Goal: Task Accomplishment & Management: Manage account settings

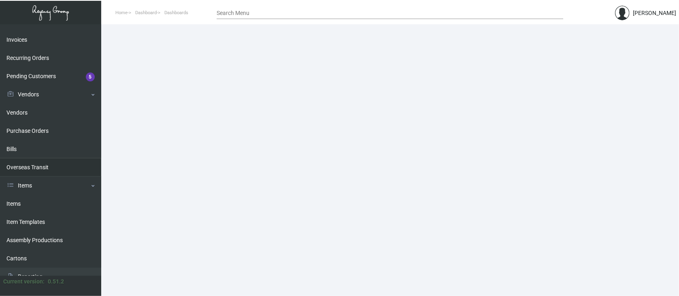
scroll to position [108, 0]
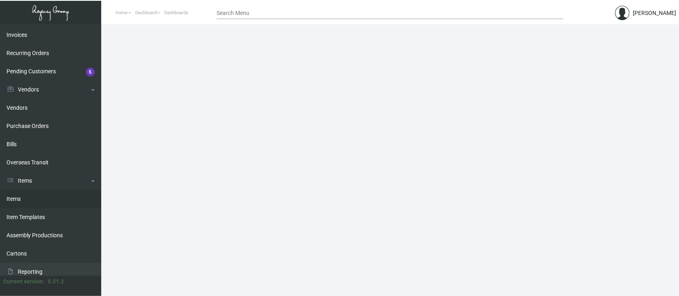
click at [13, 198] on link "Items" at bounding box center [50, 199] width 101 height 18
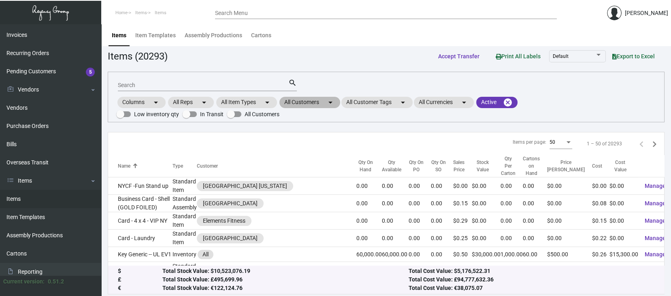
click at [311, 99] on mat-chip "All Customers arrow_drop_down" at bounding box center [309, 102] width 61 height 11
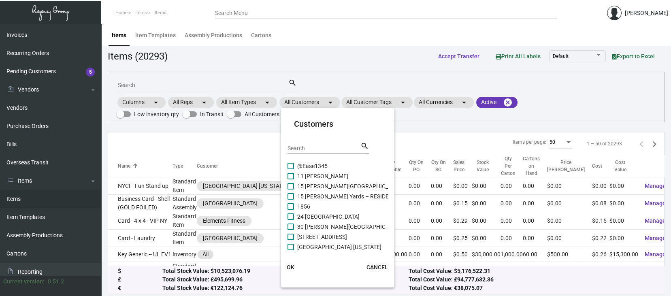
click at [295, 145] on input "Search" at bounding box center [323, 148] width 73 height 6
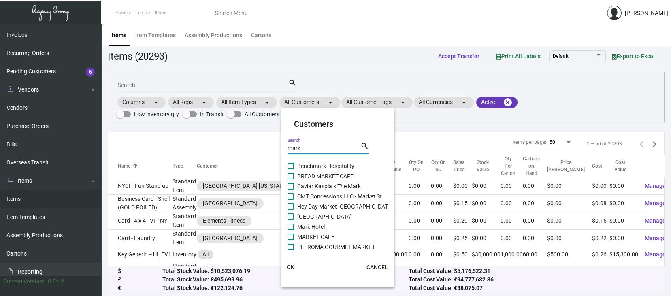
type input "mark"
click at [291, 225] on span at bounding box center [290, 226] width 6 height 6
click at [291, 230] on input "Mark Hotel" at bounding box center [290, 230] width 0 height 0
checkbox input "true"
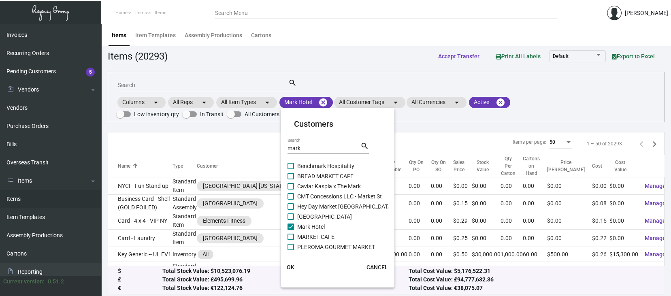
click at [287, 266] on span "OK" at bounding box center [291, 267] width 8 height 6
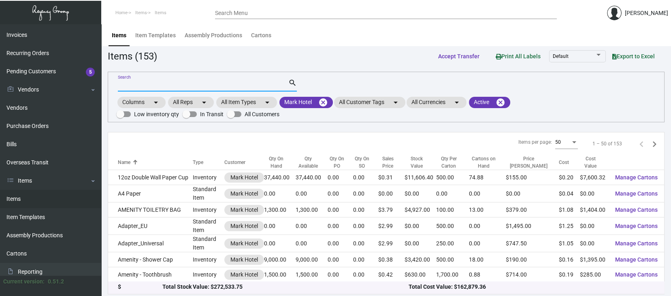
click at [134, 84] on input "Search" at bounding box center [203, 85] width 170 height 6
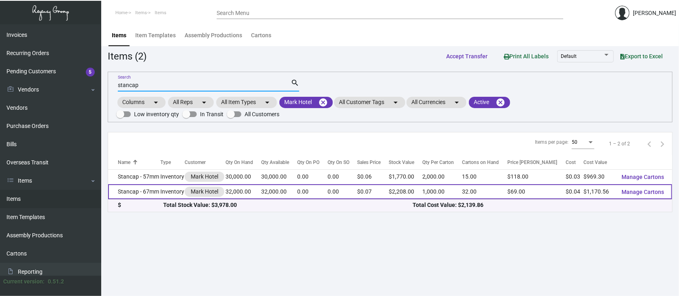
type input "stancap"
click at [651, 191] on span "Manage Cartons" at bounding box center [643, 192] width 43 height 6
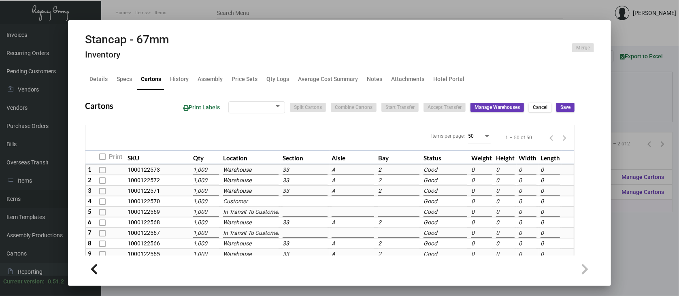
type input "32,000"
type input "36000"
type input "-4000"
type input "1,000"
type input "1000"
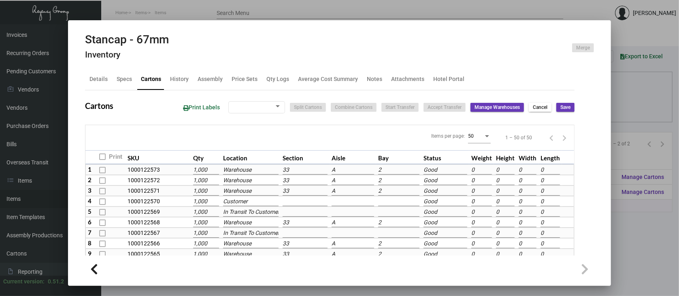
type input "0"
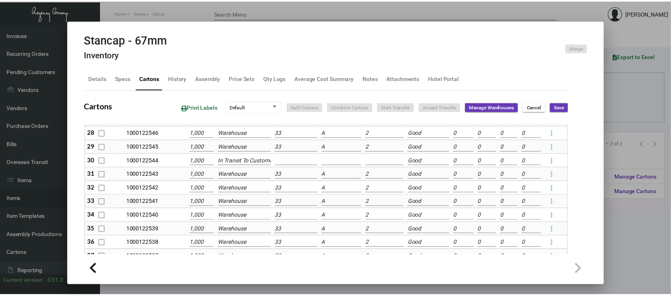
scroll to position [432, 0]
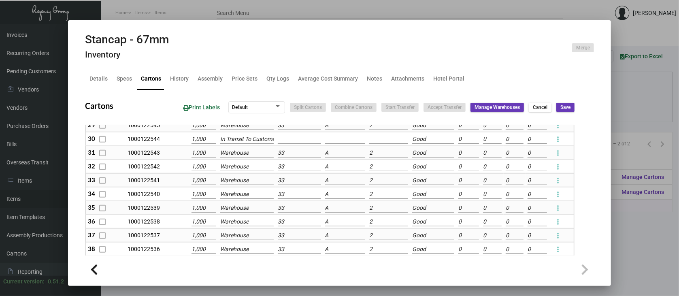
click at [649, 245] on div at bounding box center [339, 148] width 679 height 296
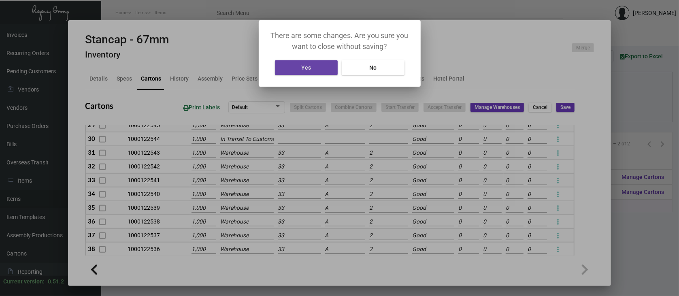
click at [321, 70] on button "Yes" at bounding box center [306, 67] width 63 height 15
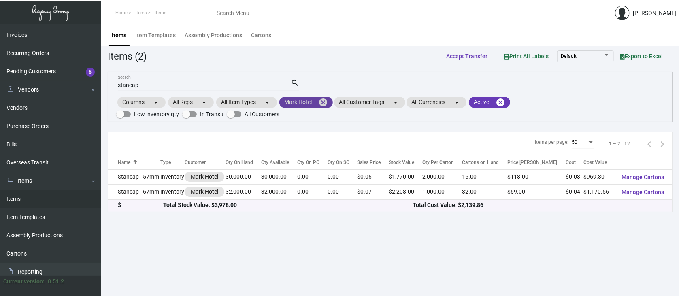
click at [324, 102] on mat-icon "cancel" at bounding box center [323, 103] width 10 height 10
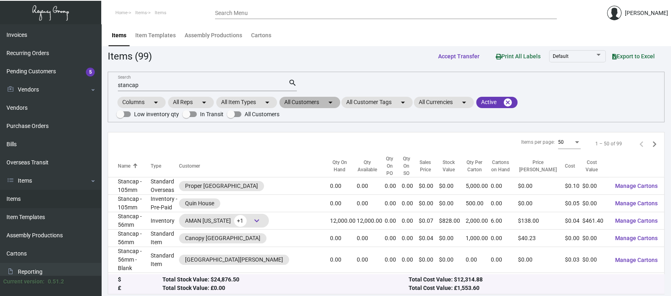
click at [307, 102] on mat-chip "All Customers arrow_drop_down" at bounding box center [309, 102] width 61 height 11
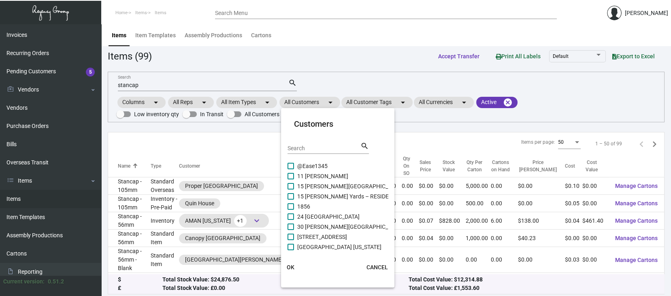
click at [298, 145] on input "Search" at bounding box center [323, 148] width 73 height 6
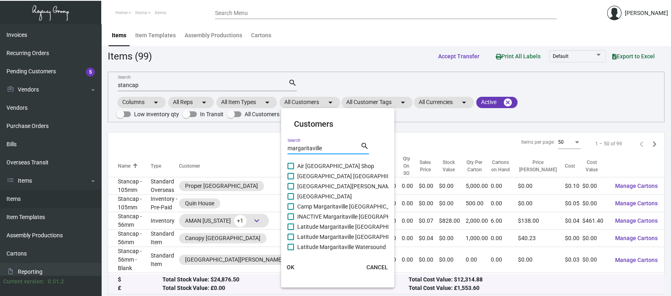
type input "margaritaville"
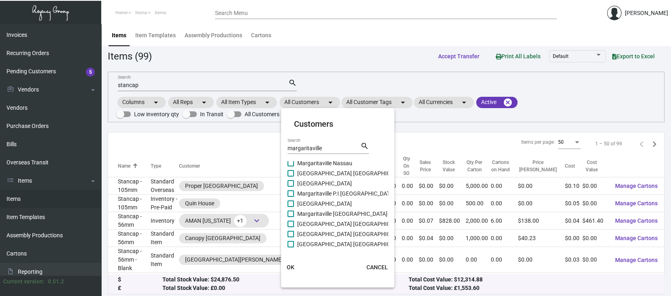
scroll to position [324, 0]
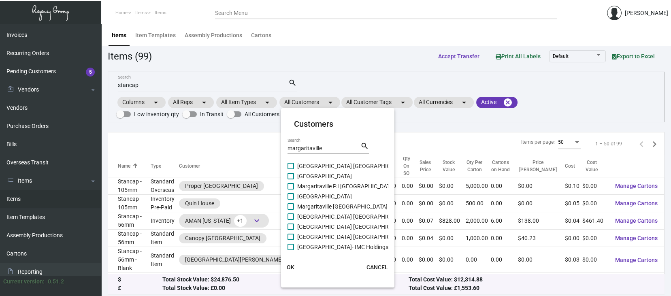
click at [291, 237] on span at bounding box center [290, 237] width 6 height 6
click at [291, 240] on input "[GEOGRAPHIC_DATA] [GEOGRAPHIC_DATA]" at bounding box center [290, 240] width 0 height 0
checkbox input "true"
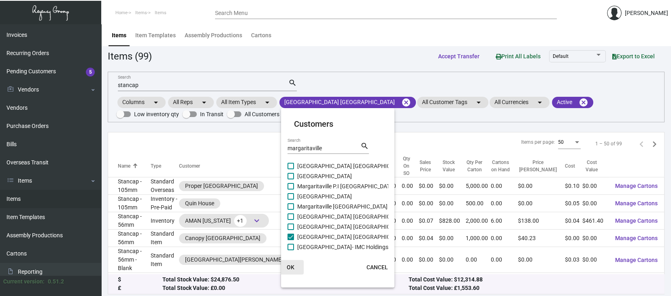
click at [289, 264] on span "OK" at bounding box center [291, 267] width 8 height 6
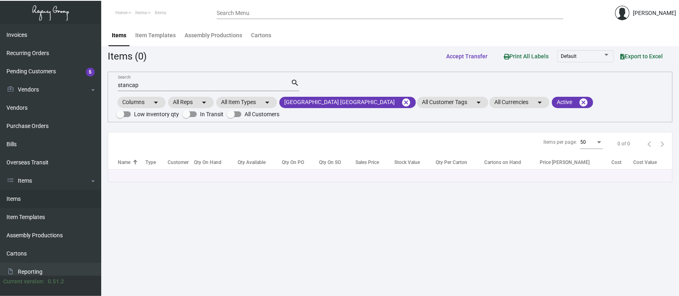
click at [145, 81] on div "stancap Search" at bounding box center [204, 85] width 173 height 13
type input "s"
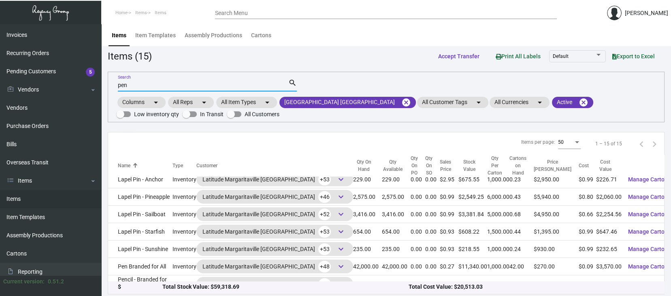
scroll to position [162, 0]
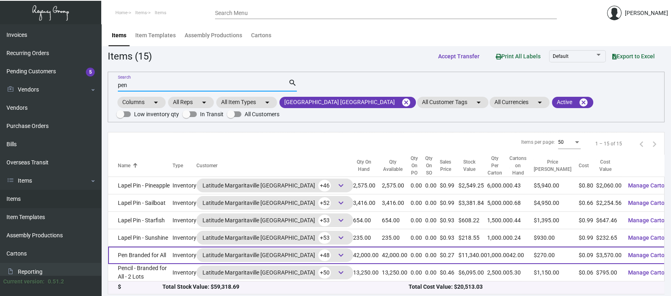
type input "pen"
click at [336, 260] on span "keyboard_arrow_down" at bounding box center [341, 255] width 10 height 10
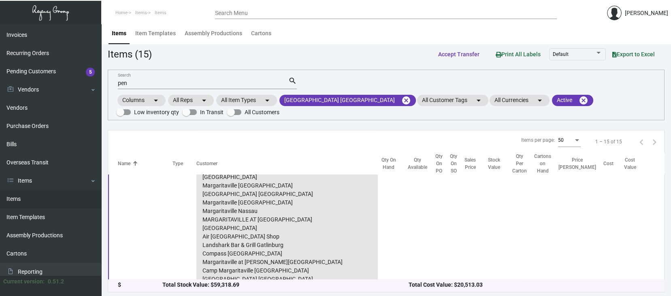
scroll to position [311, 0]
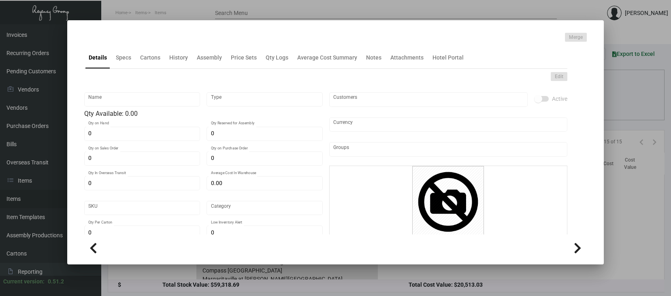
type input "Pen Branded for All"
type input "Inventory"
type input "42,000"
type input "$ 0.00"
type input "MARGBFAPEN"
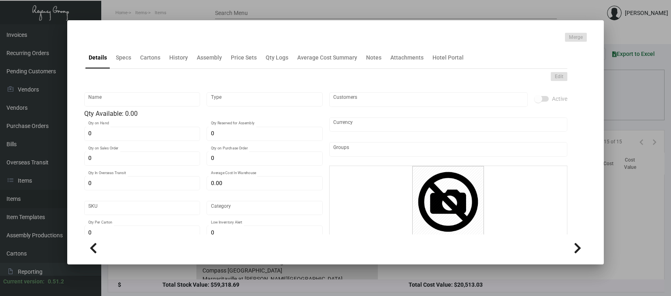
type input "Standard"
type input "1,000"
type input "0.35"
type input "$ 0.085"
type input "$ 0.27"
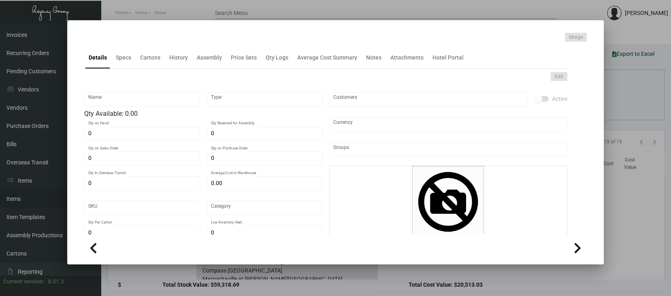
checkbox input "true"
type input "United States Dollar $"
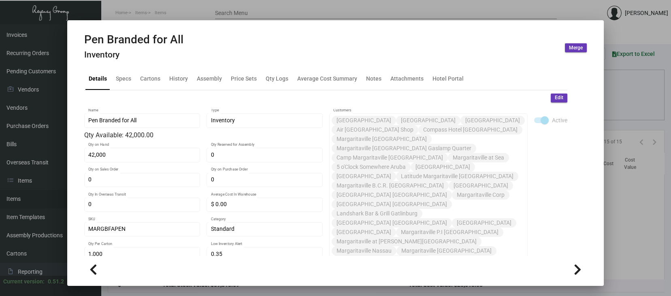
click at [639, 189] on div at bounding box center [335, 148] width 671 height 296
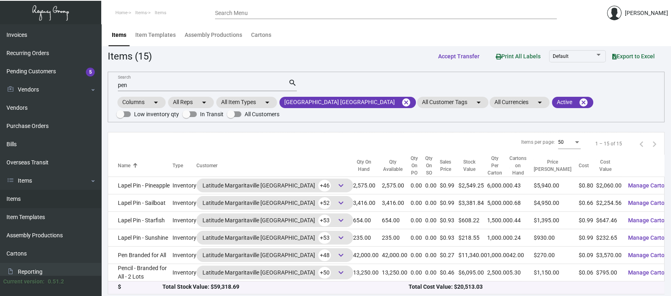
scroll to position [173, 0]
